Goal: Task Accomplishment & Management: Complete application form

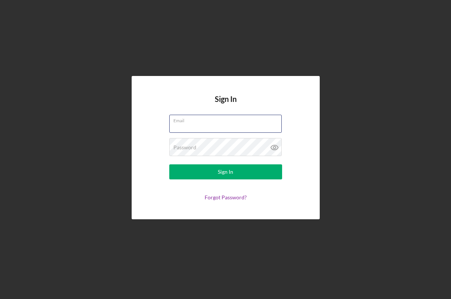
type input "[EMAIL_ADDRESS][DOMAIN_NAME]"
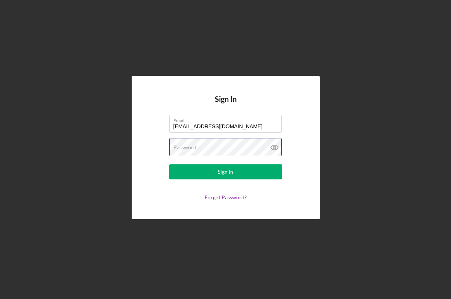
click at [226, 172] on button "Sign In" at bounding box center [225, 172] width 113 height 15
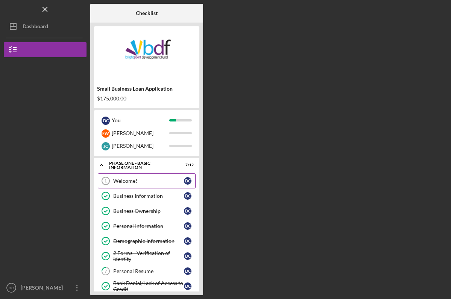
click at [165, 183] on div "Welcome!" at bounding box center [148, 181] width 71 height 6
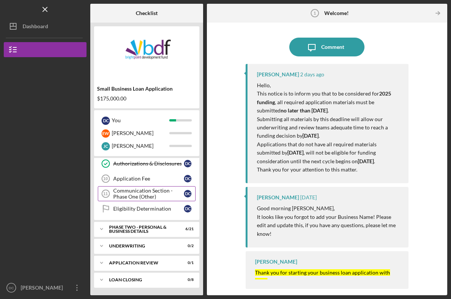
scroll to position [138, 0]
click at [139, 226] on div "PHASE TWO - PERSONAL & BUSINESS DETAILS" at bounding box center [149, 229] width 81 height 9
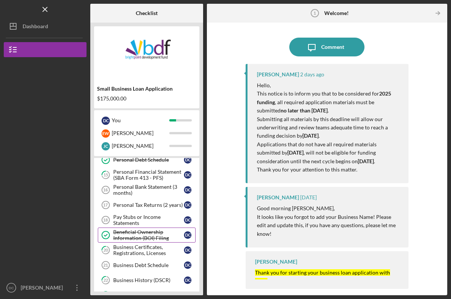
scroll to position [253, 0]
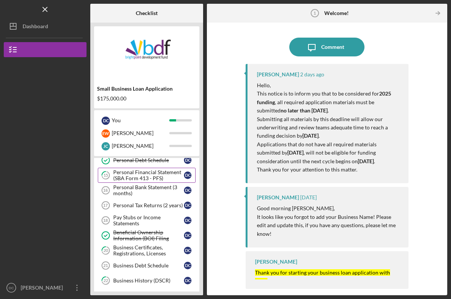
click at [104, 179] on icon at bounding box center [106, 176] width 8 height 8
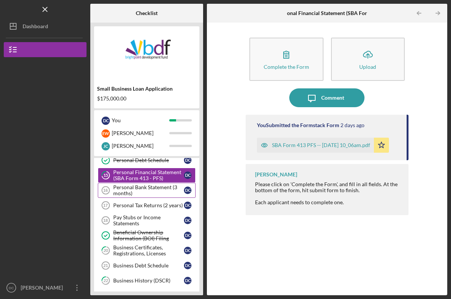
click at [114, 189] on div "Personal Bank Statement (3 months)" at bounding box center [148, 190] width 71 height 12
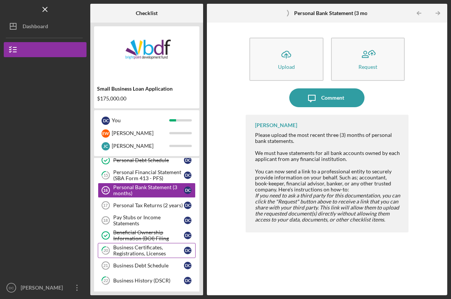
click at [158, 253] on div "Business Certificates, Registrations, Licenses" at bounding box center [148, 251] width 71 height 12
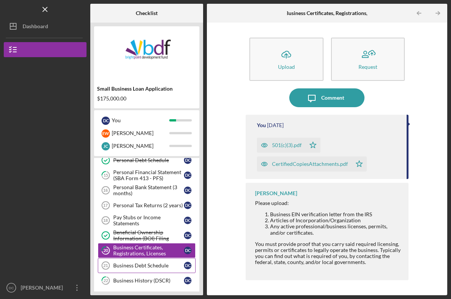
click at [148, 268] on div "Business Debt Schedule" at bounding box center [148, 266] width 71 height 6
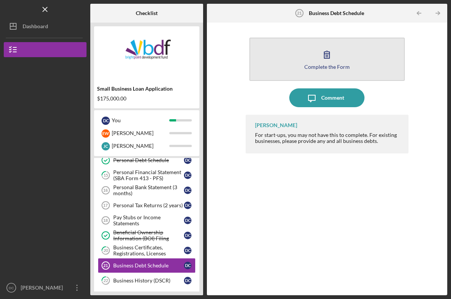
click at [276, 59] on button "Complete the Form Form" at bounding box center [327, 59] width 155 height 43
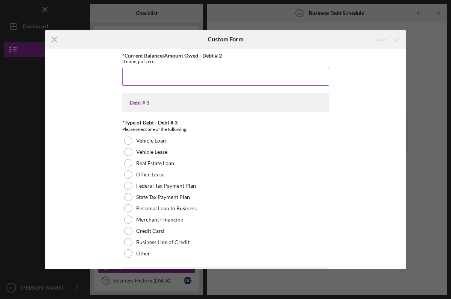
click at [151, 74] on input "*Current Balance/Amount Owed - Debt # 2" at bounding box center [225, 77] width 207 height 18
type input "$0"
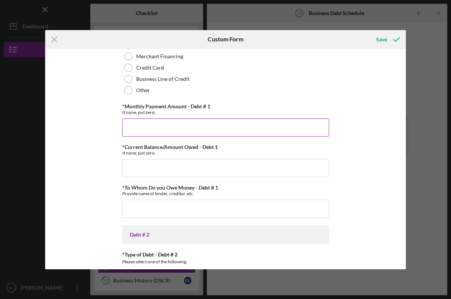
scroll to position [338, 0]
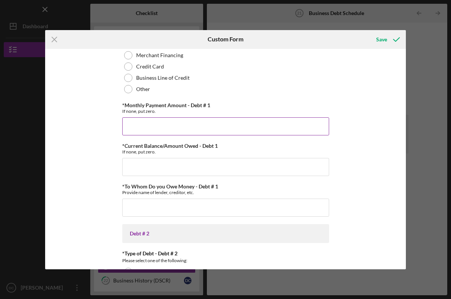
click at [142, 125] on input "*Monthly Payment Amount - Debt # 1" at bounding box center [225, 126] width 207 height 18
type input "$0"
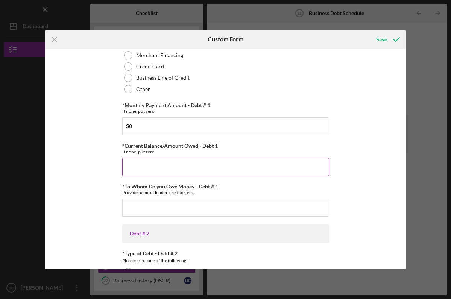
click at [140, 166] on input "*Current Balance/Amount Owed - Debt 1" at bounding box center [225, 167] width 207 height 18
type input "$0"
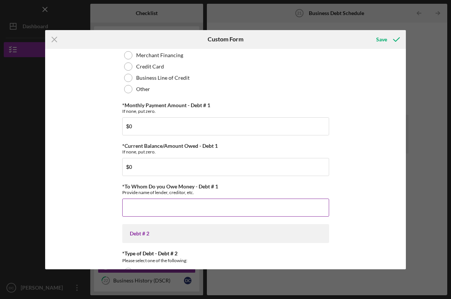
click at [138, 202] on input "*To Whom Do you Owe Money - Debt # 1" at bounding box center [225, 208] width 207 height 18
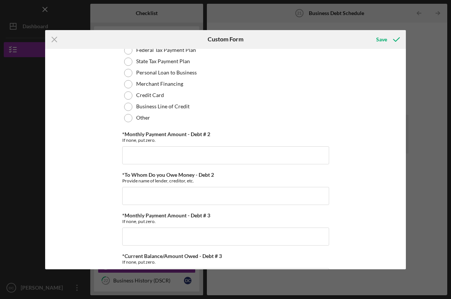
scroll to position [612, 0]
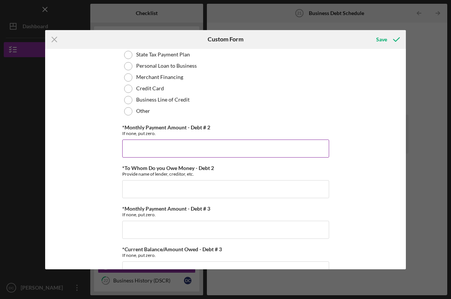
type input "0"
click at [134, 149] on input "*Monthly Payment Amount - Debt # 2" at bounding box center [225, 149] width 207 height 18
type input "$0"
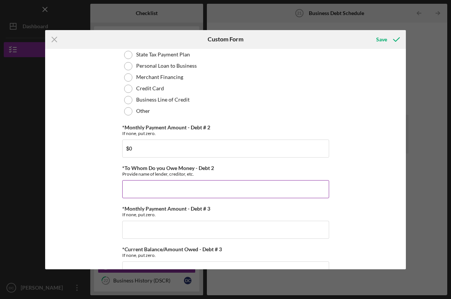
click at [142, 187] on input "*To Whom Do you Owe Money - Debt 2" at bounding box center [225, 189] width 207 height 18
type input "0"
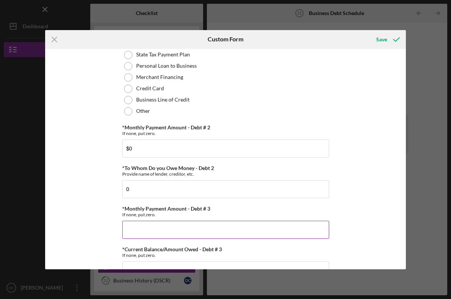
click at [145, 224] on input "*Monthly Payment Amount - Debt # 3" at bounding box center [225, 230] width 207 height 18
type input "$0"
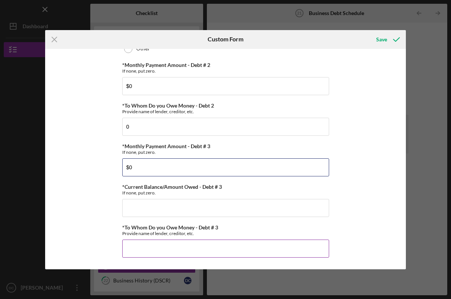
scroll to position [674, 0]
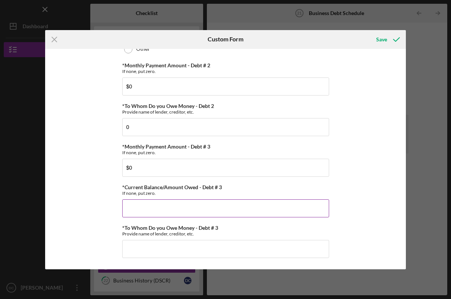
click at [142, 208] on input "*Current Balance/Amount Owed - Debt # 3" at bounding box center [225, 209] width 207 height 18
type input "$0"
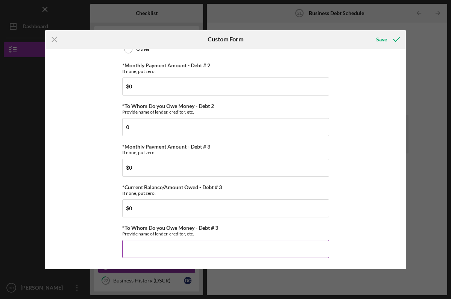
click at [149, 249] on input "*To Whom Do you Owe Money - Debt # 3" at bounding box center [225, 249] width 207 height 18
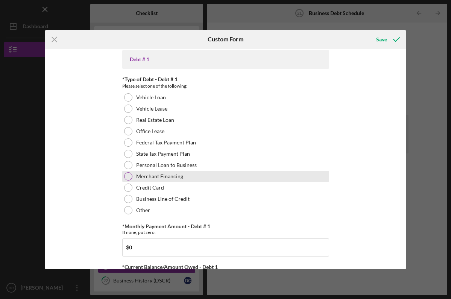
scroll to position [180, 0]
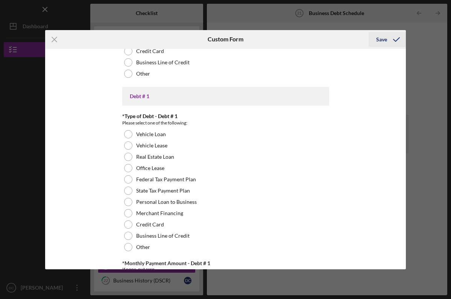
type input "0"
click at [386, 39] on div "Save" at bounding box center [381, 39] width 11 height 15
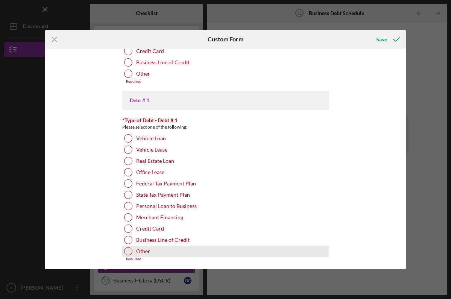
click at [129, 254] on div at bounding box center [128, 251] width 8 height 8
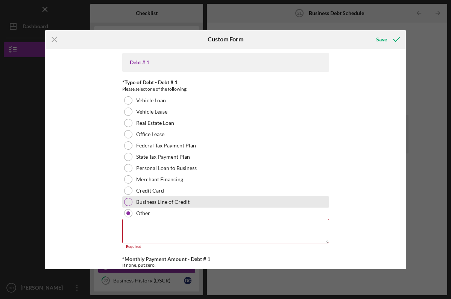
scroll to position [222, 0]
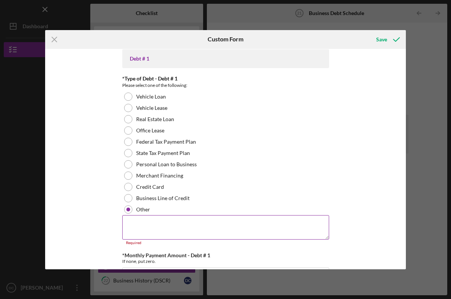
click at [132, 229] on textarea at bounding box center [225, 227] width 207 height 24
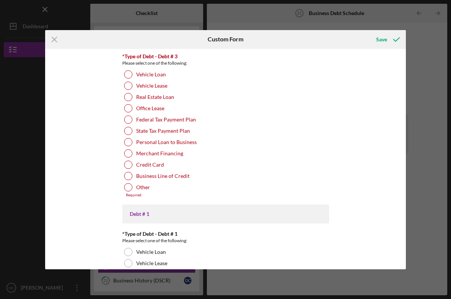
scroll to position [65, 0]
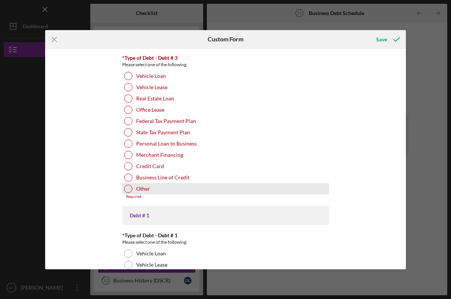
type textarea "n/a"
click at [128, 188] on div at bounding box center [128, 189] width 8 height 8
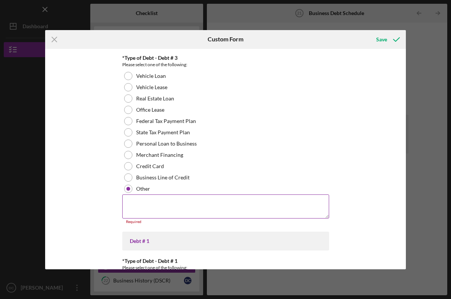
click at [133, 202] on textarea at bounding box center [225, 207] width 207 height 24
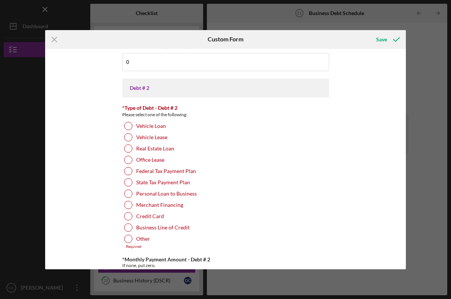
scroll to position [535, 0]
type textarea "n/a"
click at [129, 241] on div at bounding box center [128, 239] width 8 height 8
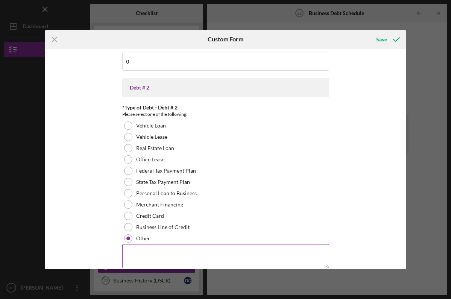
click at [136, 263] on textarea at bounding box center [225, 256] width 207 height 24
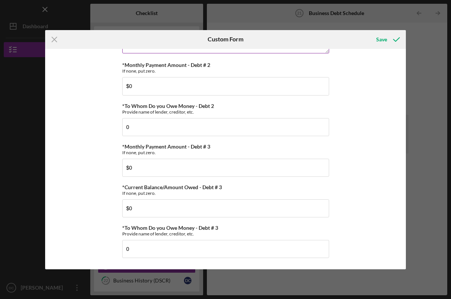
scroll to position [750, 0]
type textarea "n/a"
click at [387, 37] on icon "submit" at bounding box center [396, 39] width 19 height 19
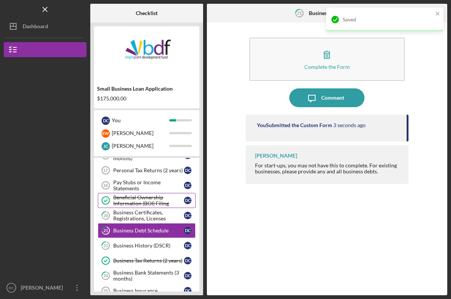
scroll to position [302, 0]
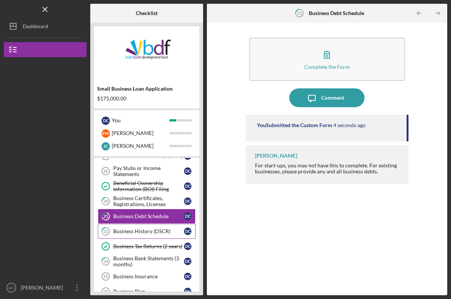
click at [163, 230] on div "Business History (DSCR)" at bounding box center [148, 232] width 71 height 6
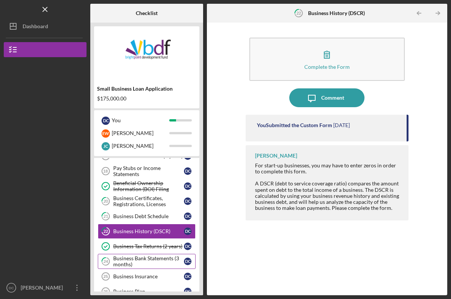
click at [140, 263] on div "Business Bank Statements (3 months)" at bounding box center [148, 262] width 71 height 12
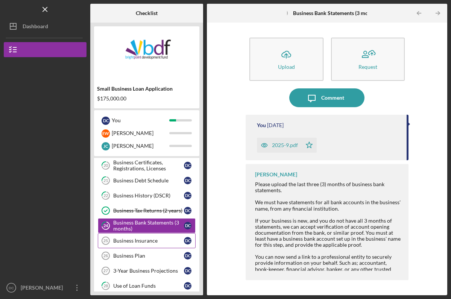
scroll to position [335, 0]
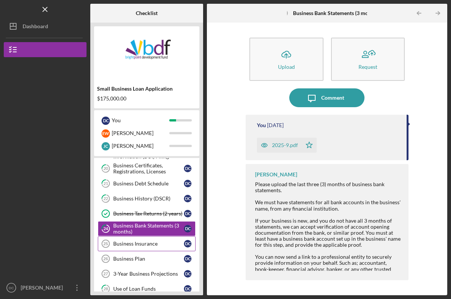
click at [152, 244] on div "Business Insurance" at bounding box center [148, 244] width 71 height 6
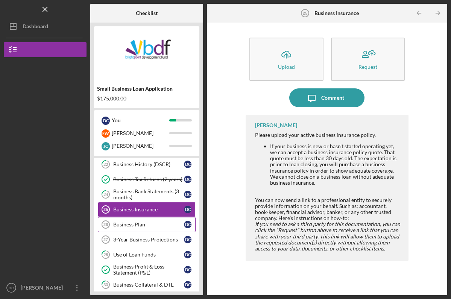
scroll to position [369, 0]
click at [128, 224] on div "Business Plan" at bounding box center [148, 224] width 71 height 6
